Goal: Information Seeking & Learning: Learn about a topic

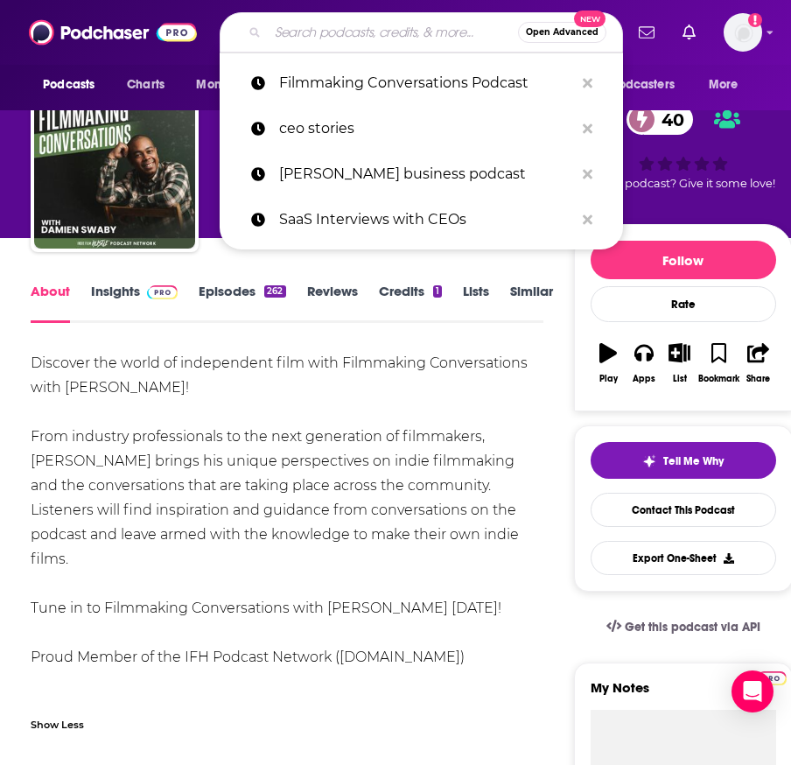
type input "BUSINESS 101 PODCAST"
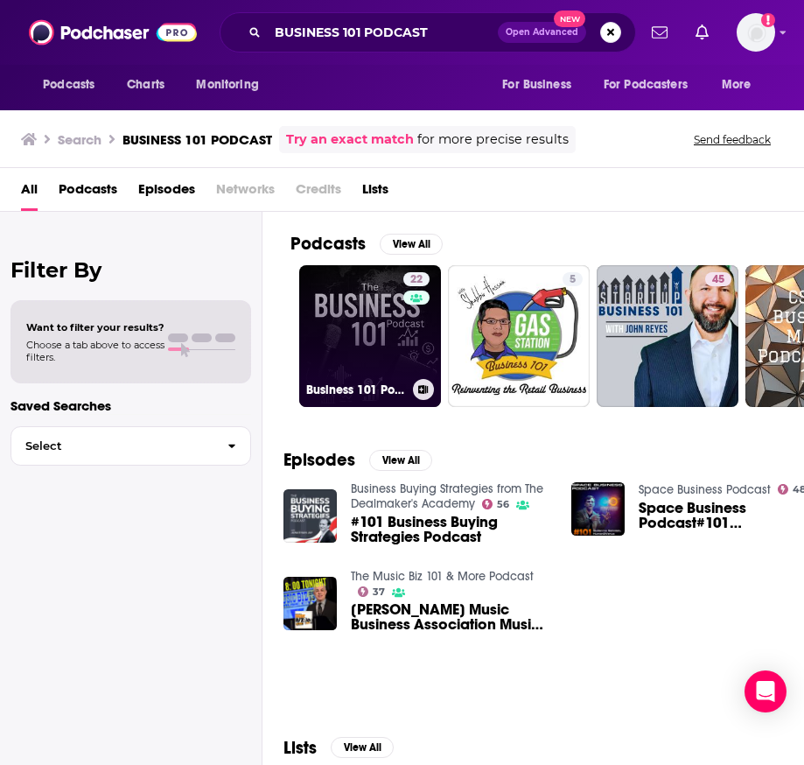
click at [339, 353] on link "22 Business 101 Podcast | Finance and Growth Mastery" at bounding box center [370, 336] width 142 height 142
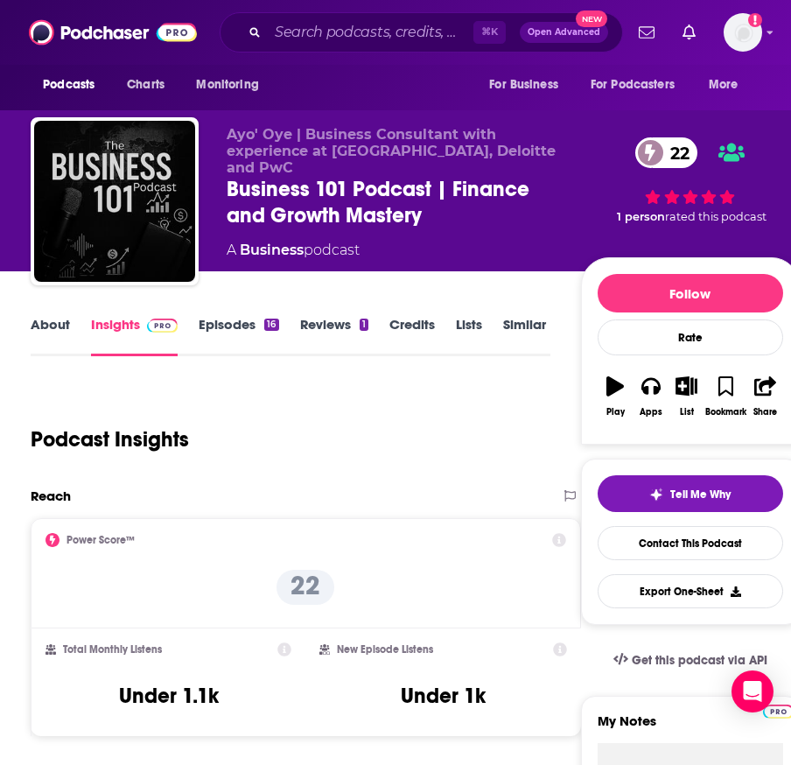
scroll to position [72, 0]
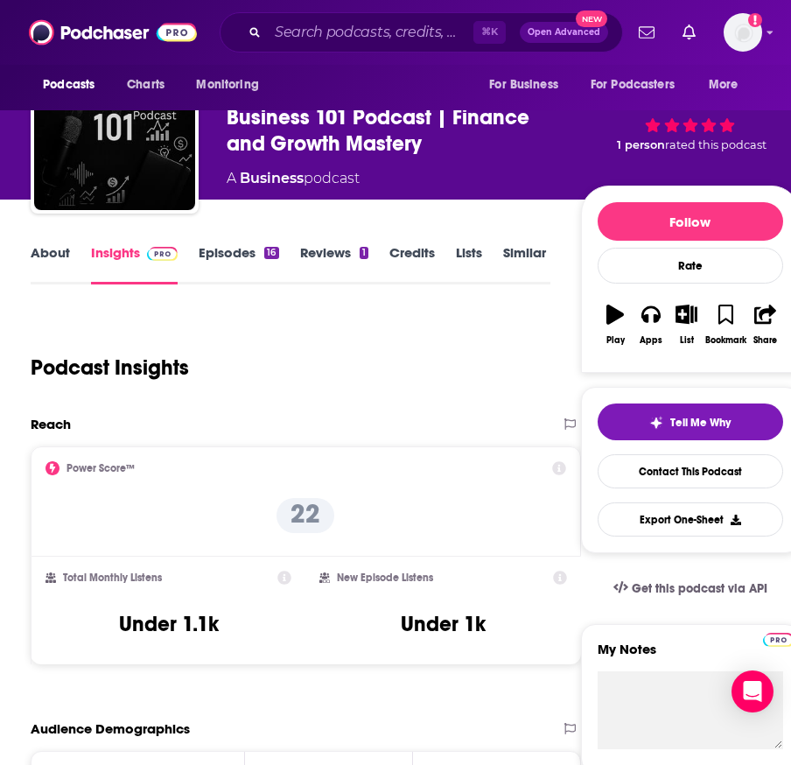
click at [60, 261] on link "About" at bounding box center [50, 264] width 39 height 40
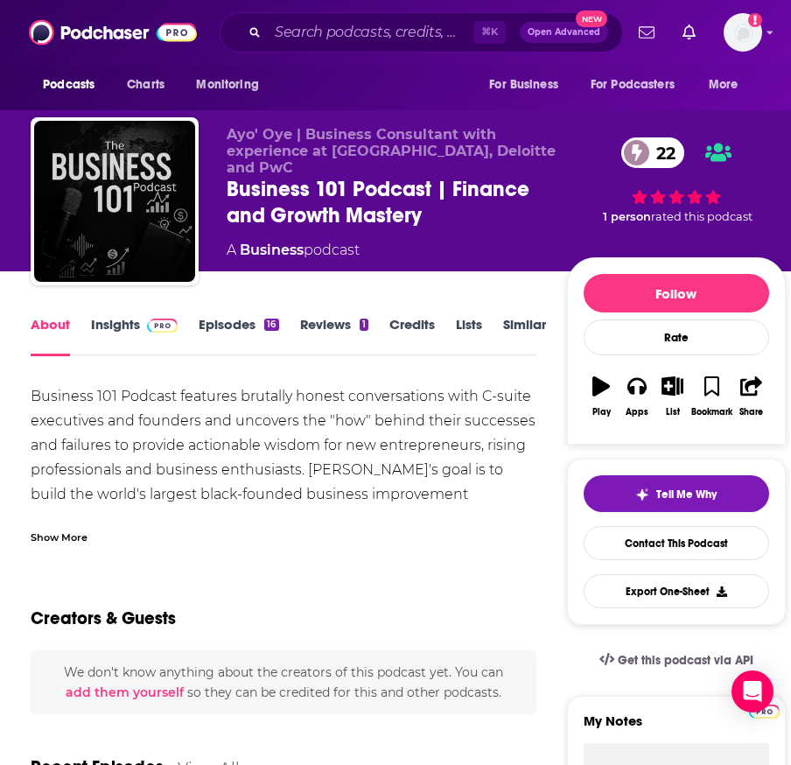
click at [50, 533] on div "Show More" at bounding box center [59, 535] width 57 height 17
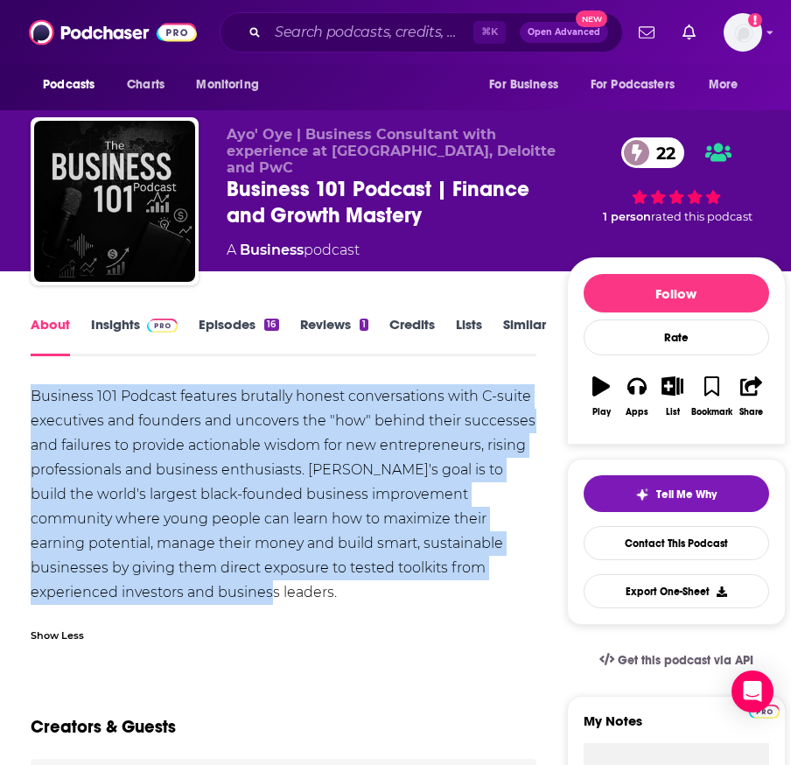
drag, startPoint x: 31, startPoint y: 395, endPoint x: 96, endPoint y: 597, distance: 213.0
click at [96, 597] on div "Business 101 Podcast features brutally honest conversations with C-suite execut…" at bounding box center [284, 494] width 506 height 220
copy div "Business 101 Podcast features brutally honest conversations with C-suite execut…"
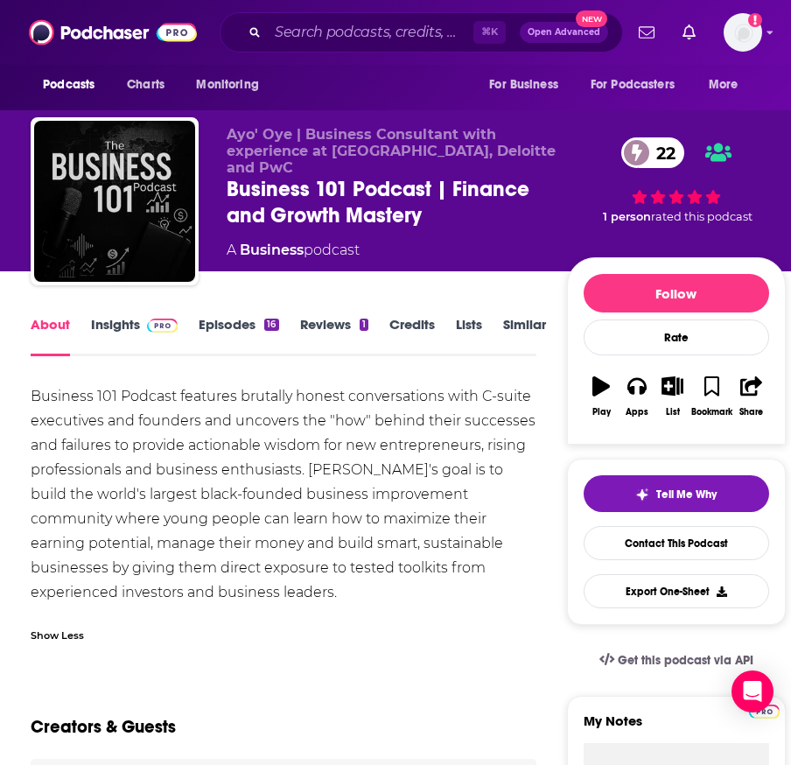
click at [222, 130] on div "Ayo' Oye | Business Consultant with experience at McKinsey, Deloitte and PwC Bu…" at bounding box center [408, 204] width 755 height 175
drag, startPoint x: 304, startPoint y: 473, endPoint x: 328, endPoint y: 477, distance: 24.7
click at [328, 477] on div "Business 101 Podcast features brutally honest conversations with C-suite execut…" at bounding box center [284, 494] width 506 height 220
copy div "Ayo"
